Goal: Information Seeking & Learning: Learn about a topic

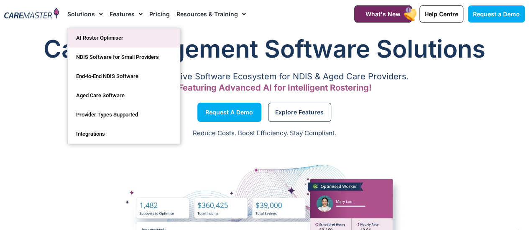
click at [84, 38] on link "AI Roster Optimiser" at bounding box center [124, 37] width 112 height 19
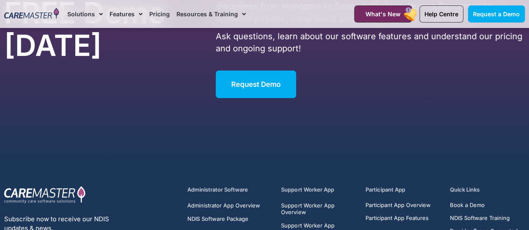
scroll to position [1408, 0]
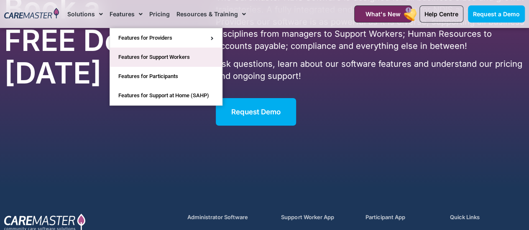
click at [134, 62] on link "Features for Support Workers" at bounding box center [166, 57] width 112 height 19
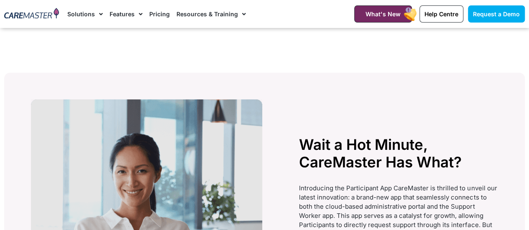
scroll to position [1694, 0]
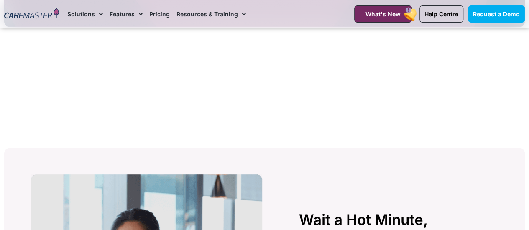
click at [27, 14] on img at bounding box center [31, 14] width 55 height 12
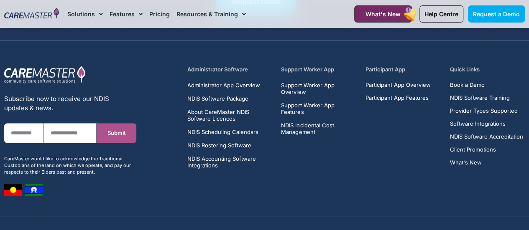
scroll to position [5249, 0]
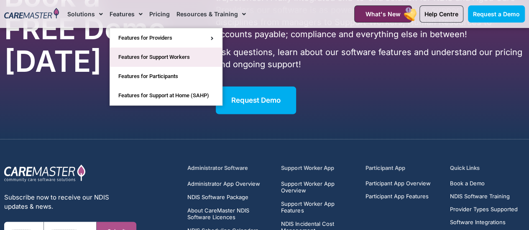
click at [125, 60] on link "Features for Support Workers" at bounding box center [166, 57] width 112 height 19
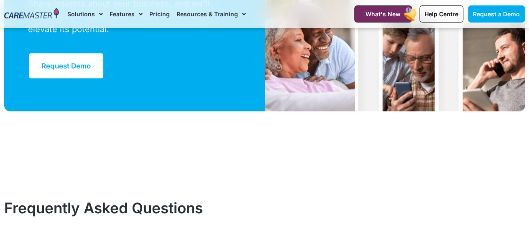
scroll to position [2342, 0]
